Goal: Task Accomplishment & Management: Complete application form

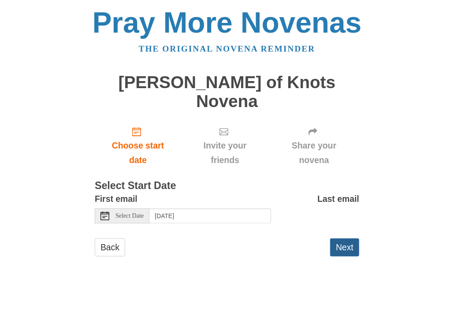
click at [348, 239] on button "Next" at bounding box center [344, 248] width 29 height 18
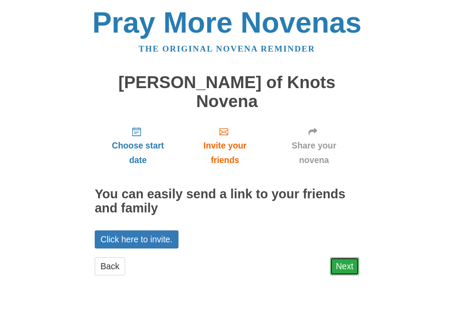
click at [348, 257] on link "Next" at bounding box center [344, 266] width 29 height 18
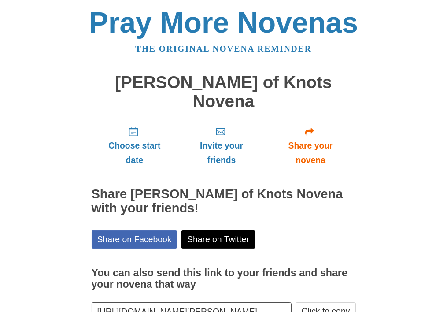
scroll to position [41, 0]
